Goal: Information Seeking & Learning: Learn about a topic

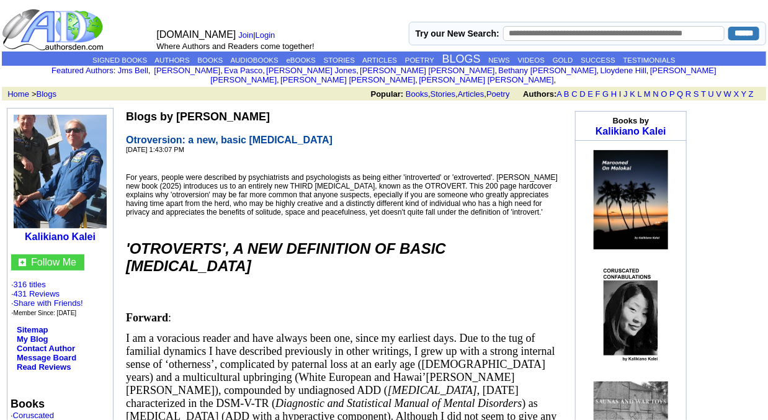
drag, startPoint x: 126, startPoint y: 106, endPoint x: 170, endPoint y: 270, distance: 169.7
copy td "Blogs by [PERSON_NAME] Otroversion: a new, basic [MEDICAL_DATA] [DATE] 1:43:07 …"
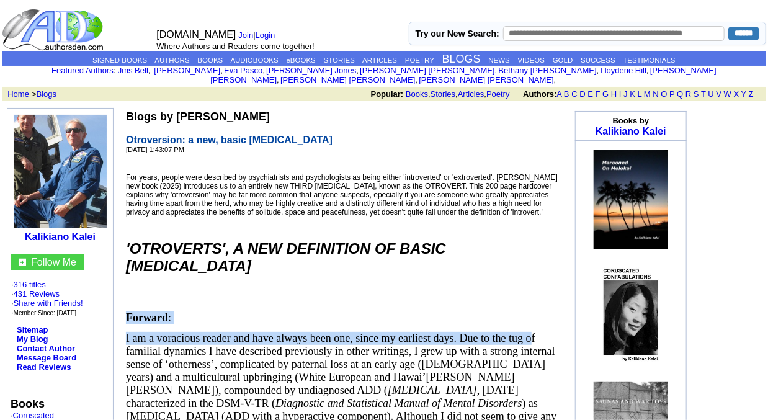
drag, startPoint x: 120, startPoint y: 323, endPoint x: 216, endPoint y: 355, distance: 100.7
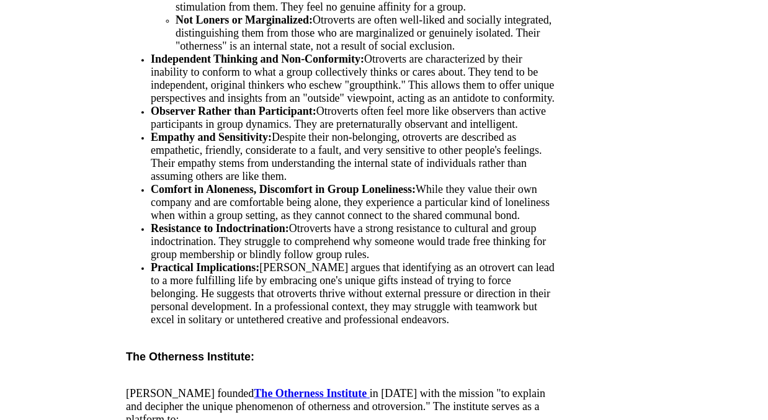
scroll to position [2950, 0]
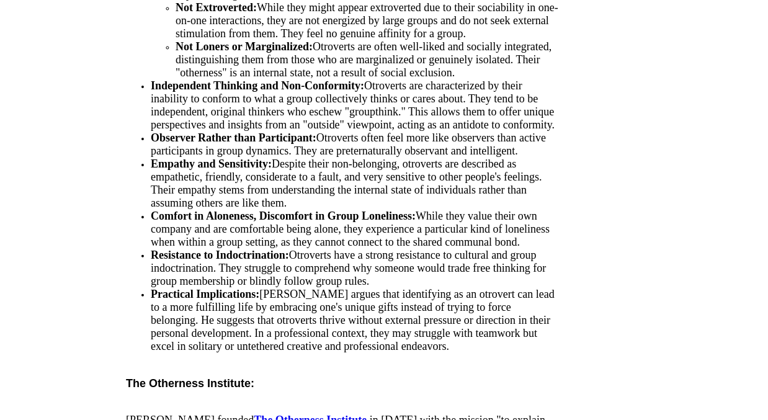
click at [231, 166] on td "Blogs by [PERSON_NAME] Otroversion: a new, basic [MEDICAL_DATA] [DATE] 1:43:07 …" at bounding box center [343, 239] width 439 height 6163
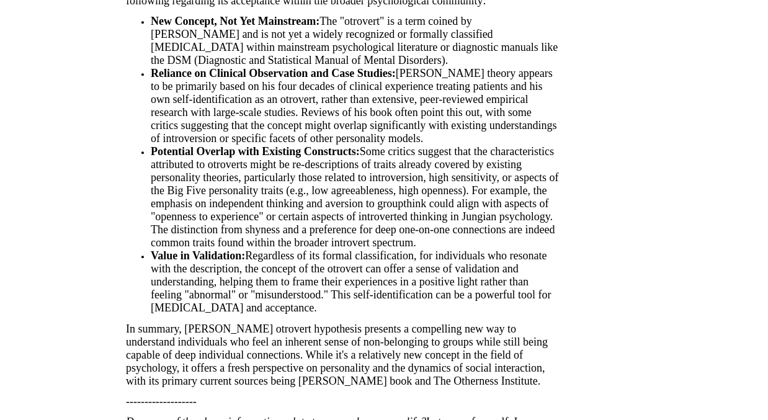
scroll to position [3670, 0]
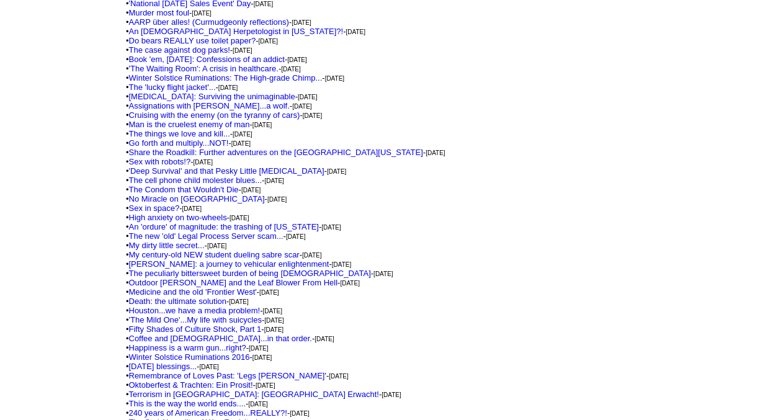
scroll to position [4981, 0]
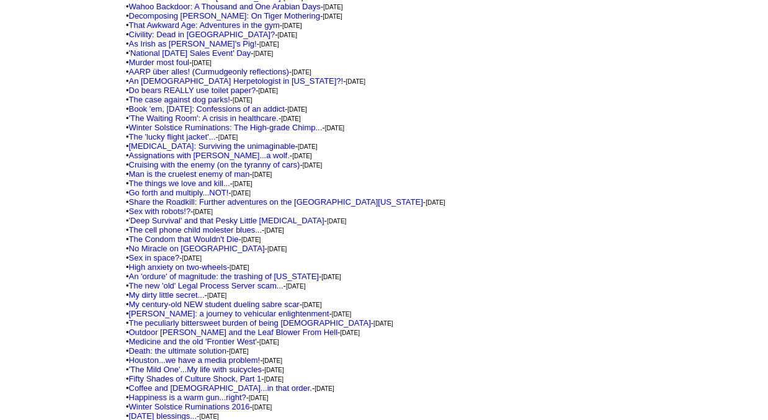
copy span "Loremip : D si a consectet adipis eli sedd eiusmo temp inc, utlab et dolorema a…"
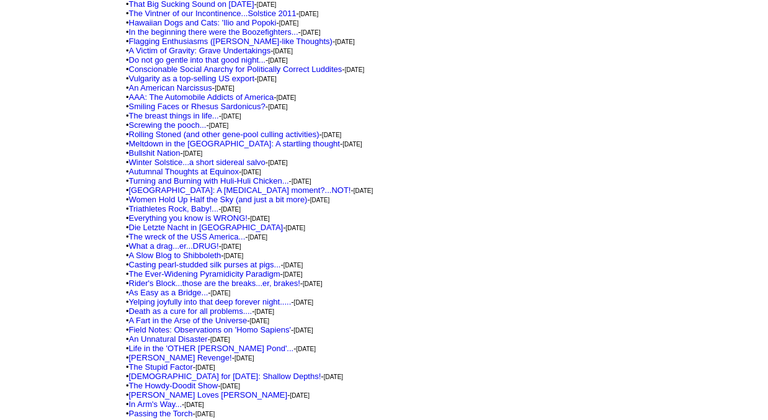
scroll to position [5195, 0]
